Goal: Communication & Community: Answer question/provide support

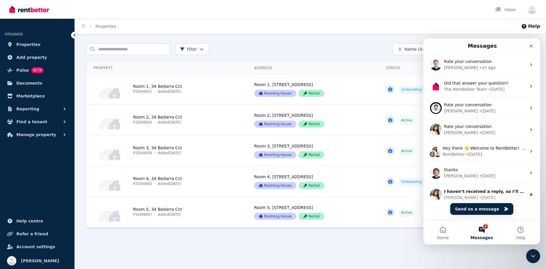
click at [246, 40] on div "Home Properties Help Search properties Filter Name (A-Z) Add Property Property …" at bounding box center [273, 134] width 546 height 269
click at [532, 256] on icon "Close Intercom Messenger" at bounding box center [532, 254] width 7 height 7
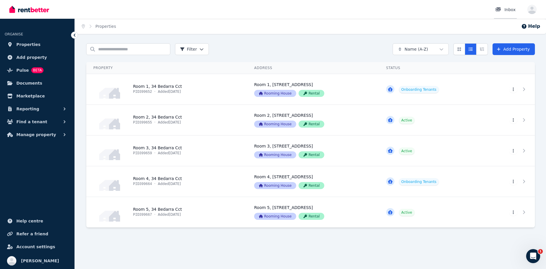
click at [503, 8] on div at bounding box center [500, 10] width 9 height 6
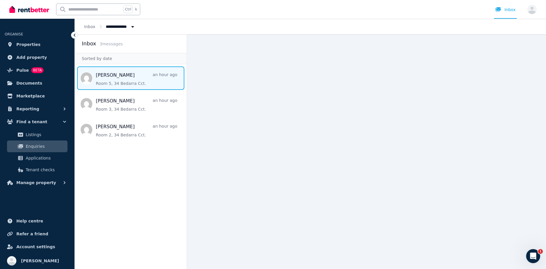
click at [97, 78] on span "Message list" at bounding box center [131, 77] width 112 height 23
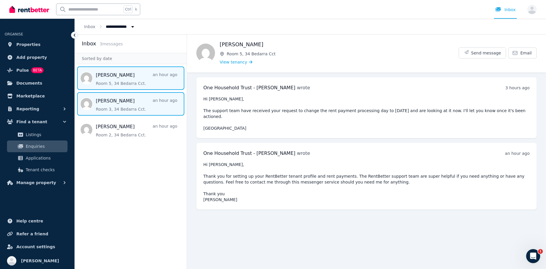
click at [112, 103] on span "Message list" at bounding box center [131, 103] width 112 height 23
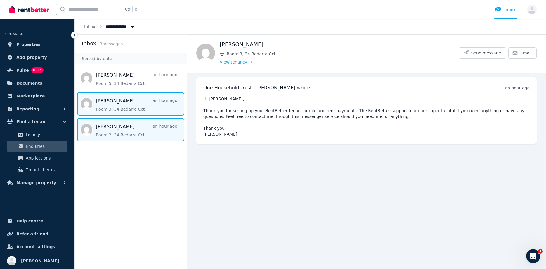
click at [120, 130] on span "Message list" at bounding box center [131, 129] width 112 height 23
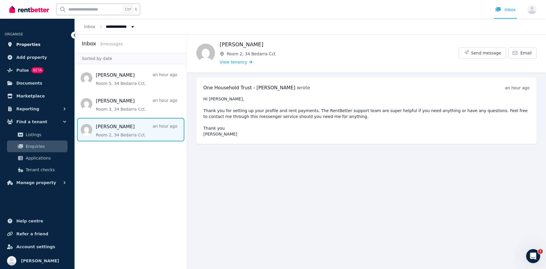
click at [21, 40] on link "Properties" at bounding box center [37, 45] width 65 height 12
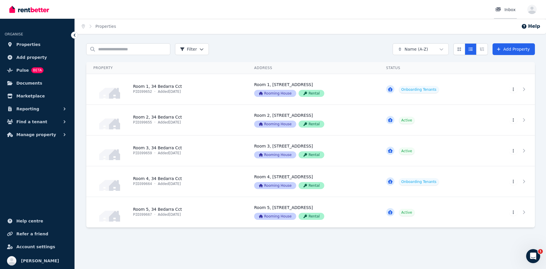
click at [515, 11] on div "Inbox" at bounding box center [506, 10] width 20 height 6
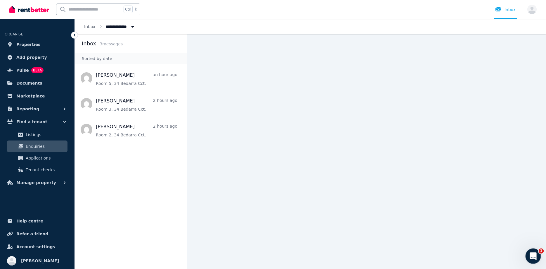
click at [533, 250] on div "Open Intercom Messenger" at bounding box center [532, 254] width 19 height 19
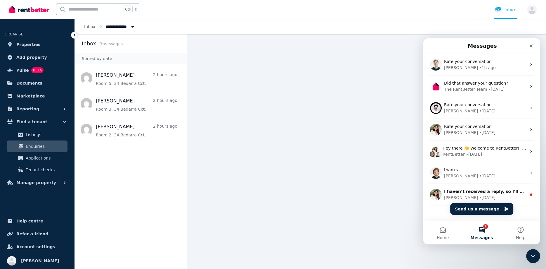
click at [486, 232] on button "1 Messages" at bounding box center [482, 232] width 39 height 23
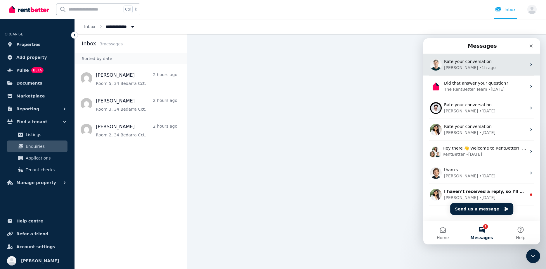
click at [475, 70] on div "[PERSON_NAME] • 1h ago" at bounding box center [485, 68] width 82 height 6
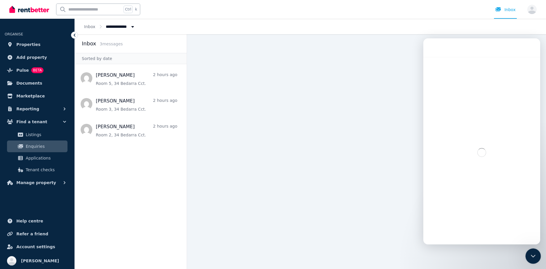
click at [532, 253] on icon "Close Intercom Messenger" at bounding box center [532, 254] width 7 height 7
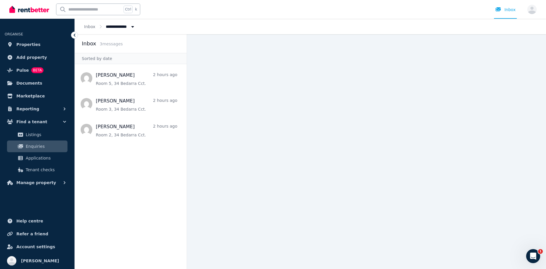
scroll to position [1017, 0]
